Goal: Ask a question

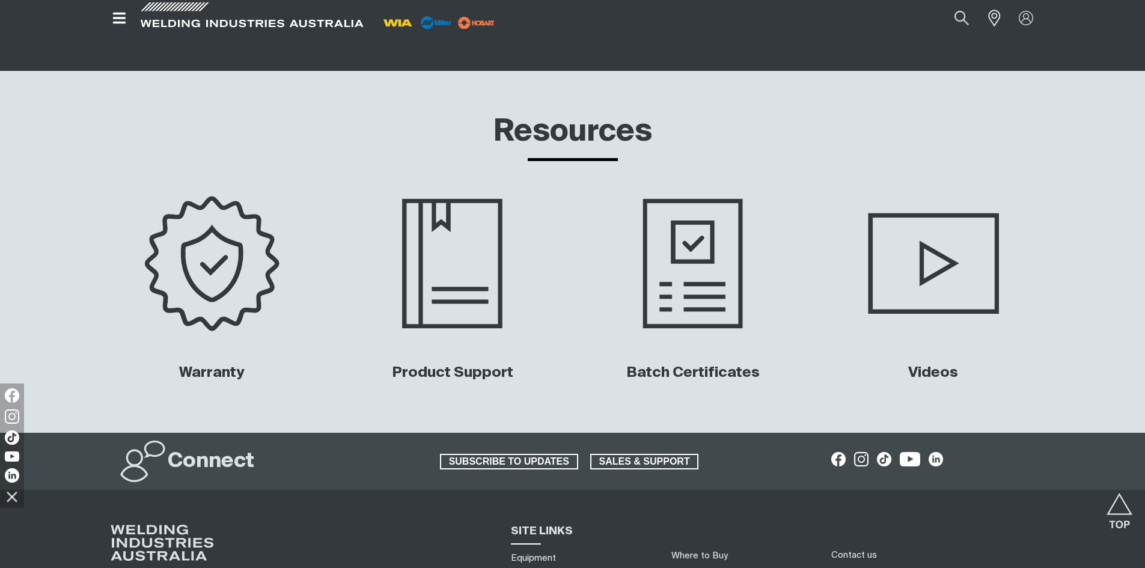
scroll to position [5693, 0]
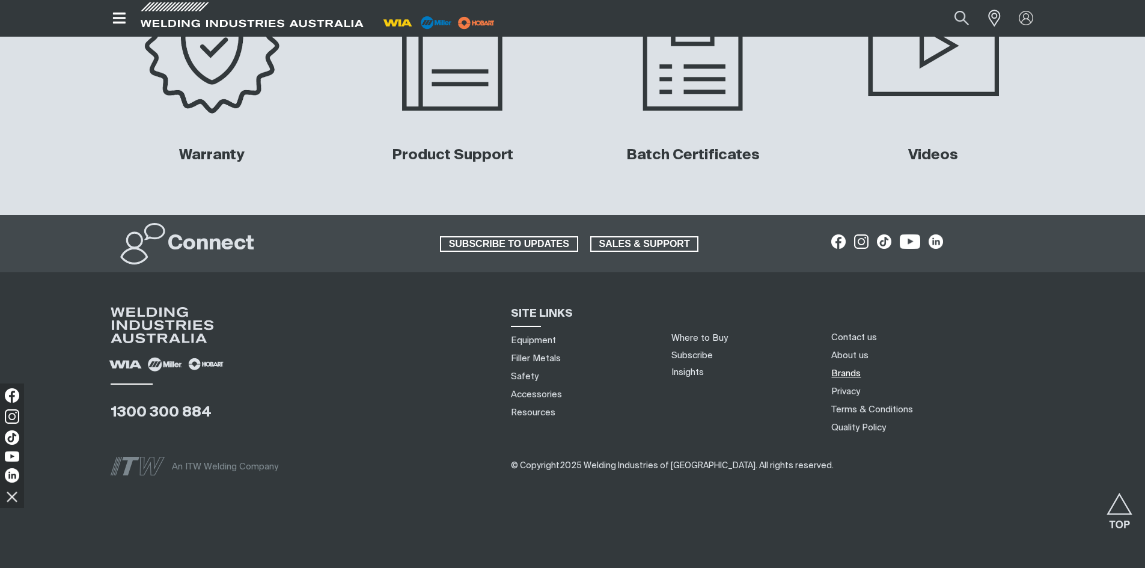
click at [849, 370] on link "Brands" at bounding box center [845, 373] width 29 height 13
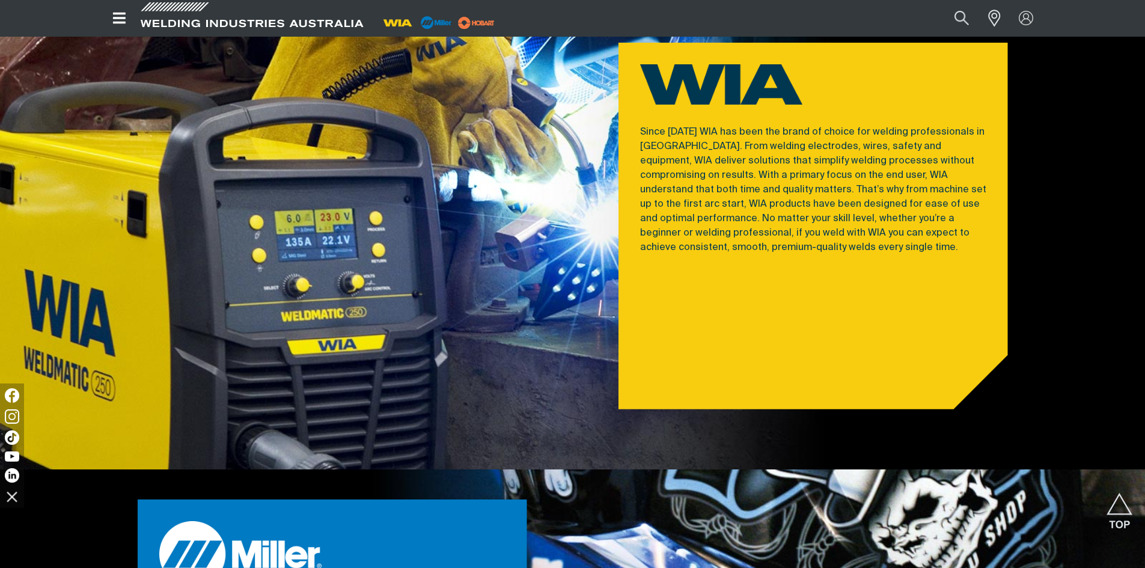
scroll to position [661, 0]
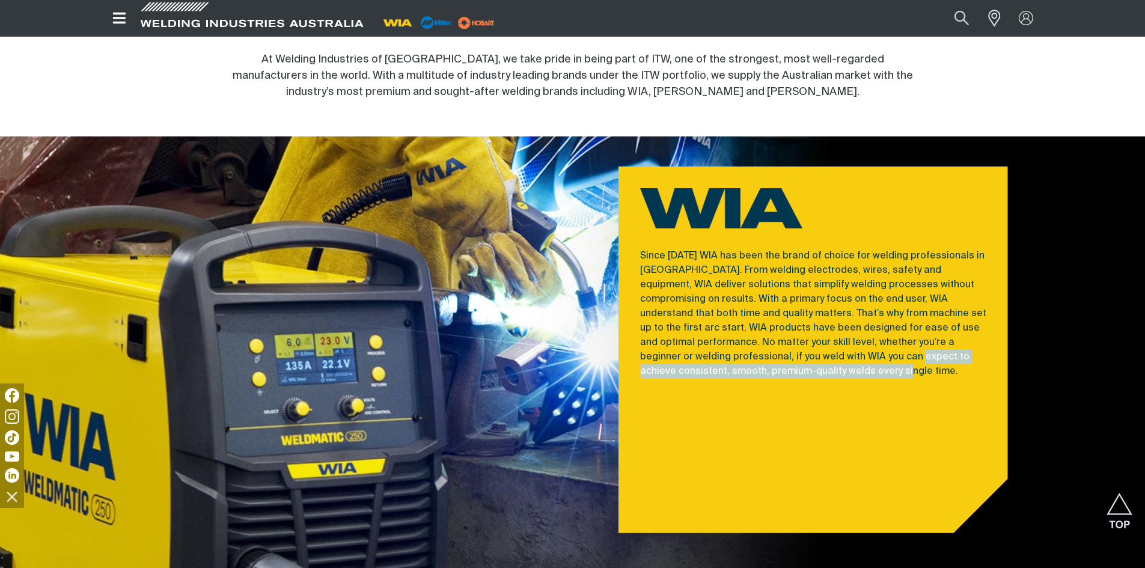
drag, startPoint x: 782, startPoint y: 330, endPoint x: 746, endPoint y: 346, distance: 39.5
click at [746, 346] on p "Since [DATE] WIA has been the brand of choice for welding professionals in [GEO…" at bounding box center [813, 314] width 346 height 130
copy p "achieve consistent, smooth, premium-quality welds every single time."
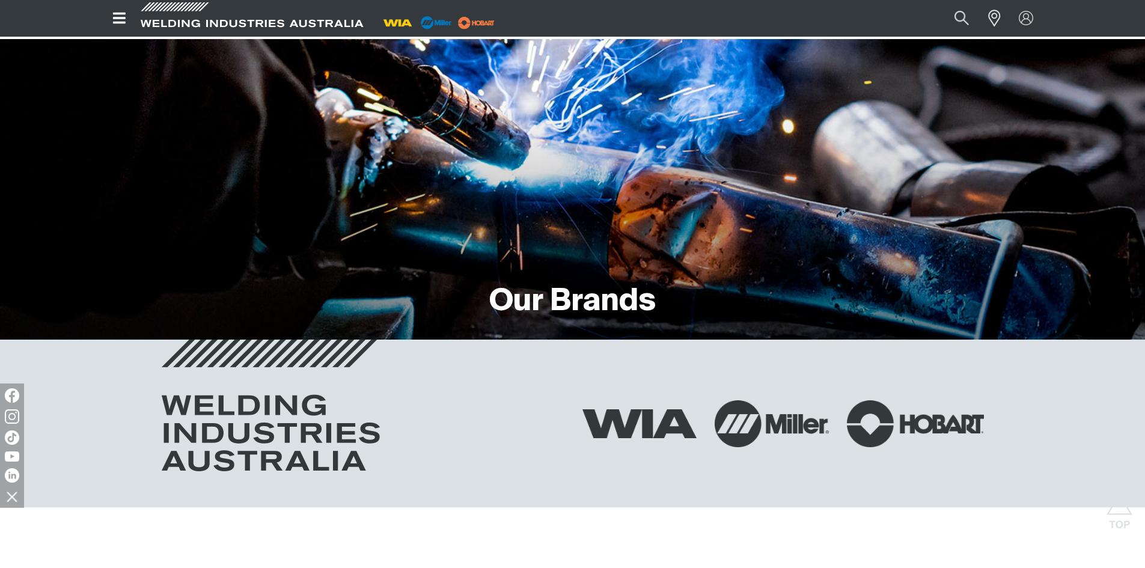
scroll to position [0, 0]
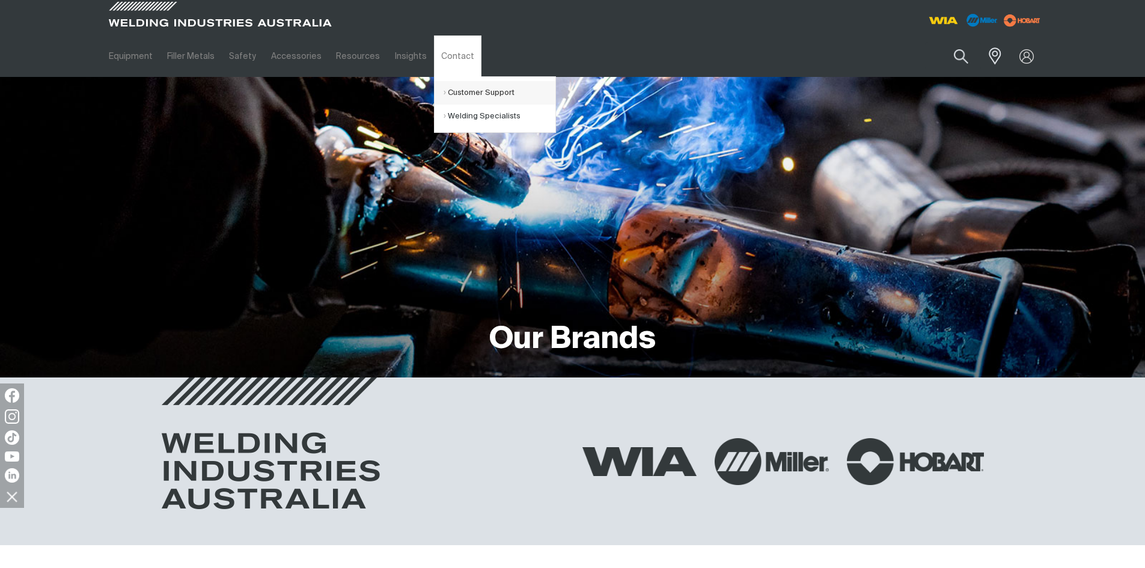
click at [454, 93] on link "Customer Support" at bounding box center [500, 92] width 112 height 23
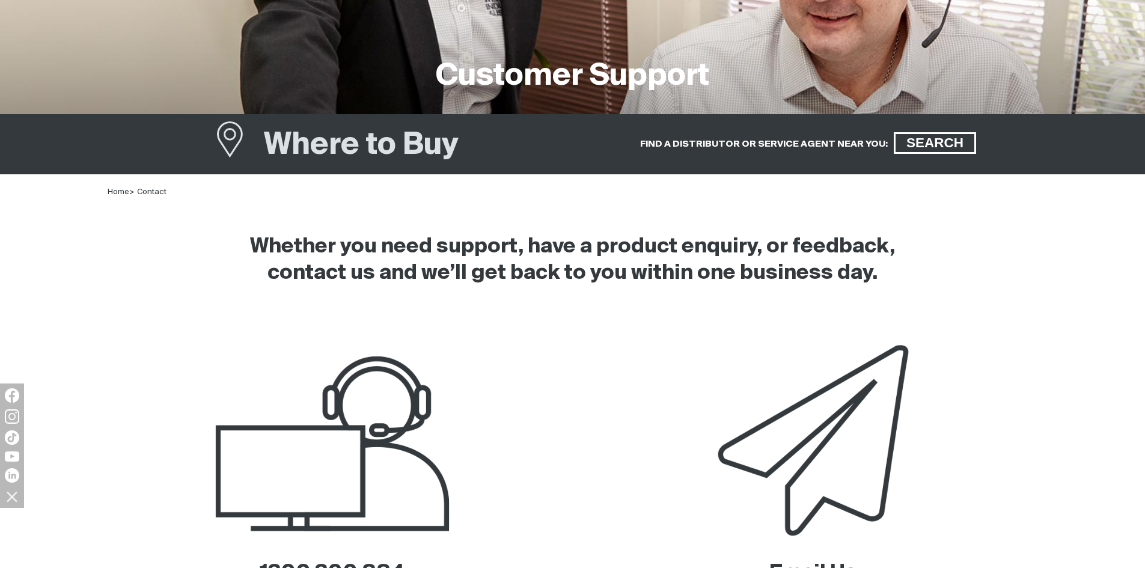
scroll to position [421, 0]
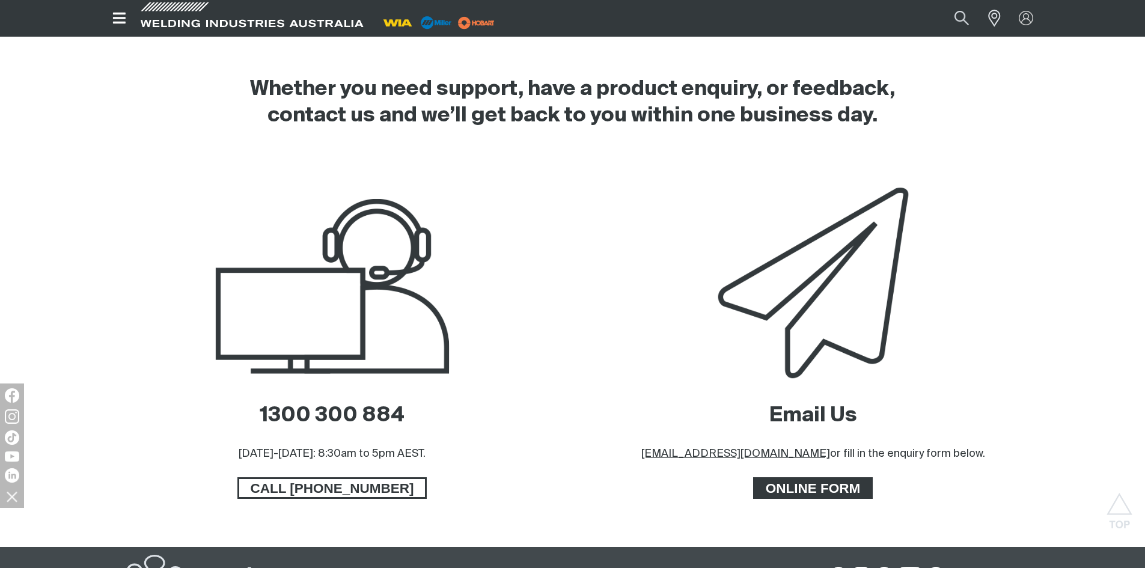
click at [838, 487] on span "ONLINE FORM" at bounding box center [813, 488] width 117 height 22
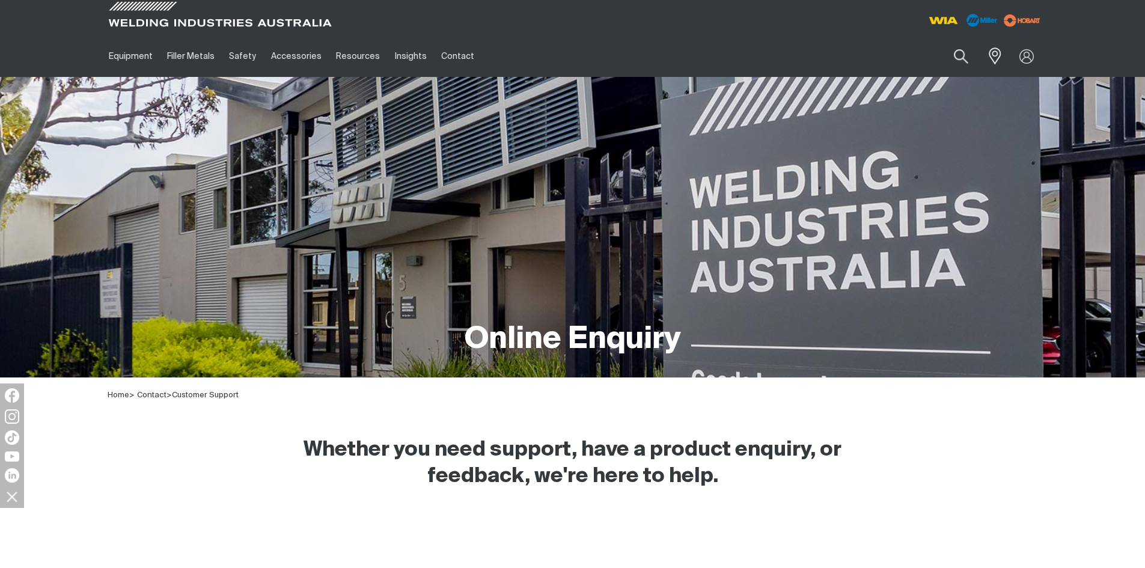
scroll to position [240, 0]
